Goal: Check status: Check status

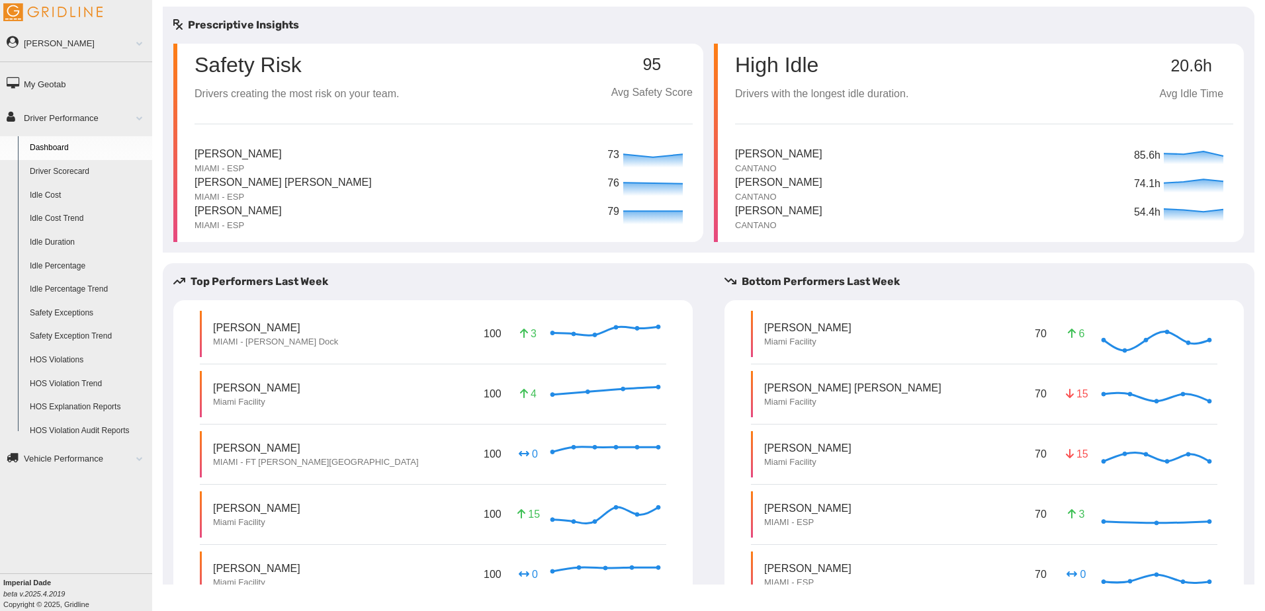
click at [76, 170] on link "Driver Scorecard" at bounding box center [88, 172] width 128 height 24
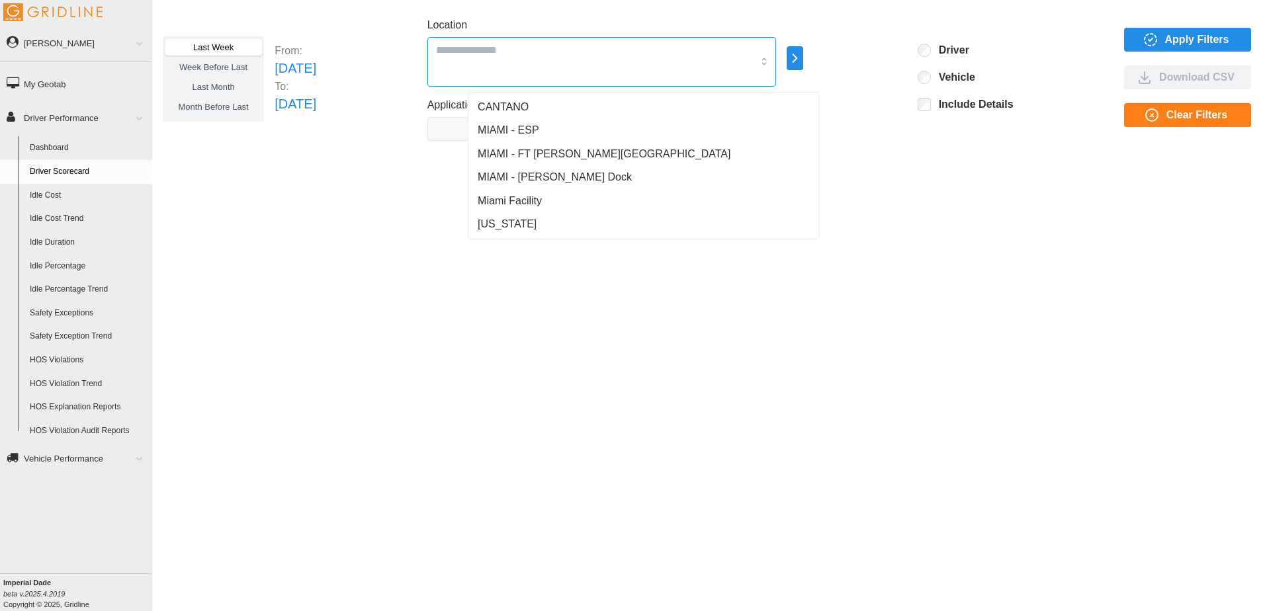
click at [676, 51] on input "Location" at bounding box center [595, 49] width 318 height 17
click at [538, 157] on span "MIAMI - FT [PERSON_NAME][GEOGRAPHIC_DATA]" at bounding box center [604, 154] width 253 height 16
click at [537, 173] on span "MIAMI - [PERSON_NAME] Dock" at bounding box center [555, 177] width 154 height 16
click at [531, 194] on span "Miami Facility" at bounding box center [510, 201] width 64 height 16
click at [1190, 40] on span "Apply Filters" at bounding box center [1197, 39] width 64 height 22
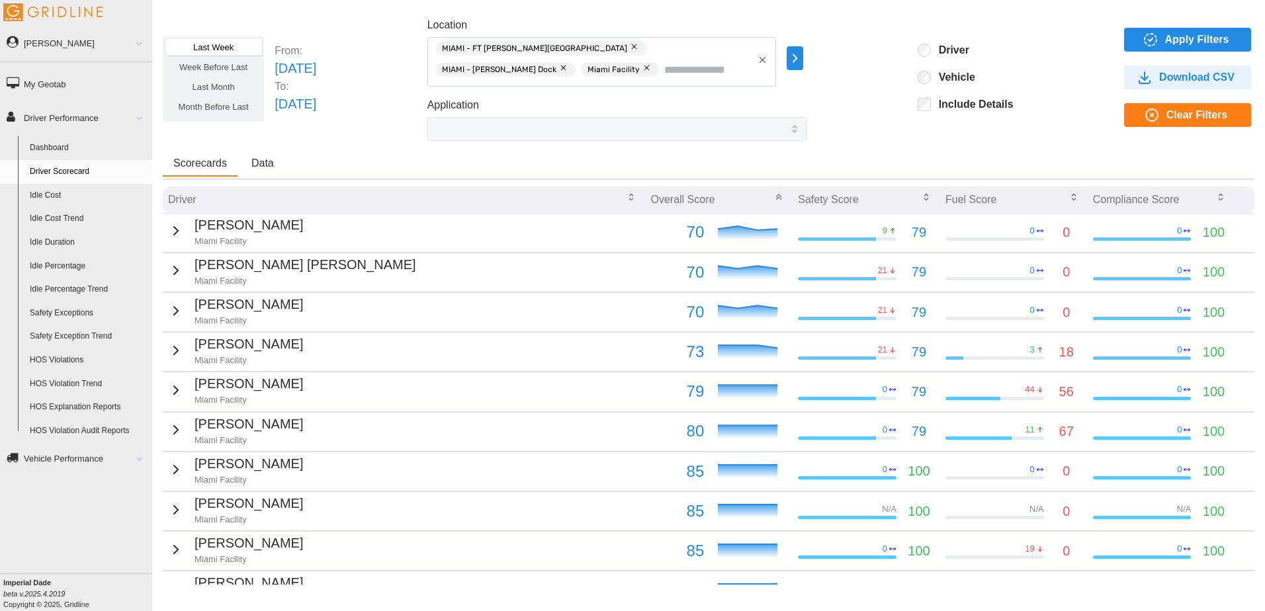
click at [169, 232] on icon "button" at bounding box center [176, 231] width 16 height 16
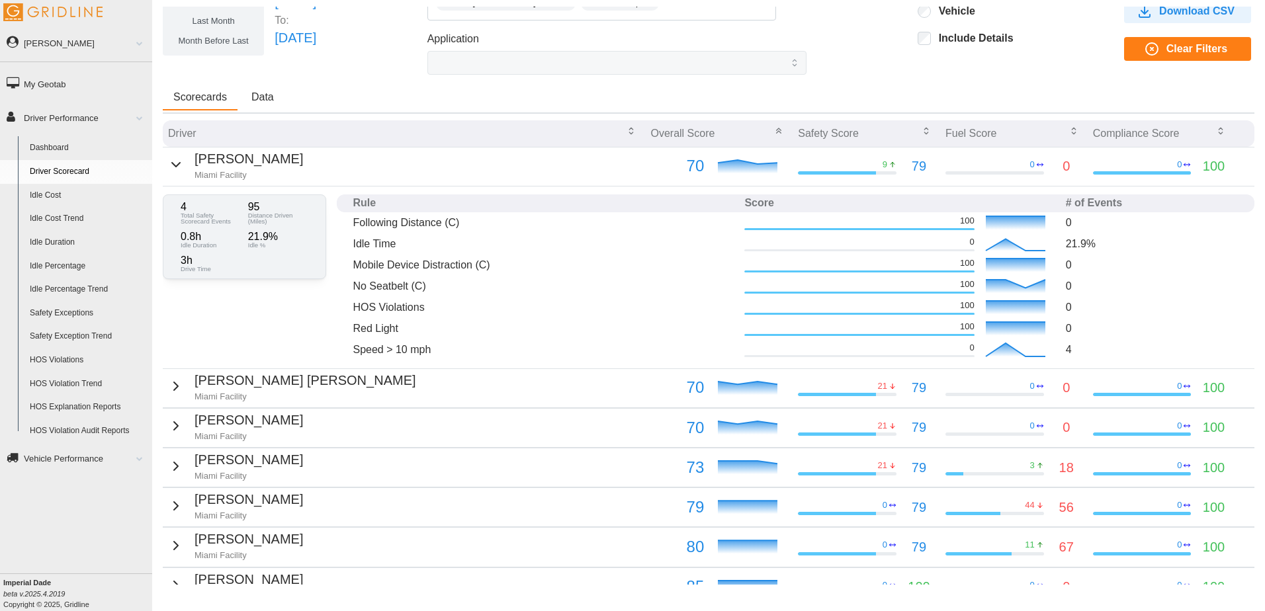
scroll to position [132, 0]
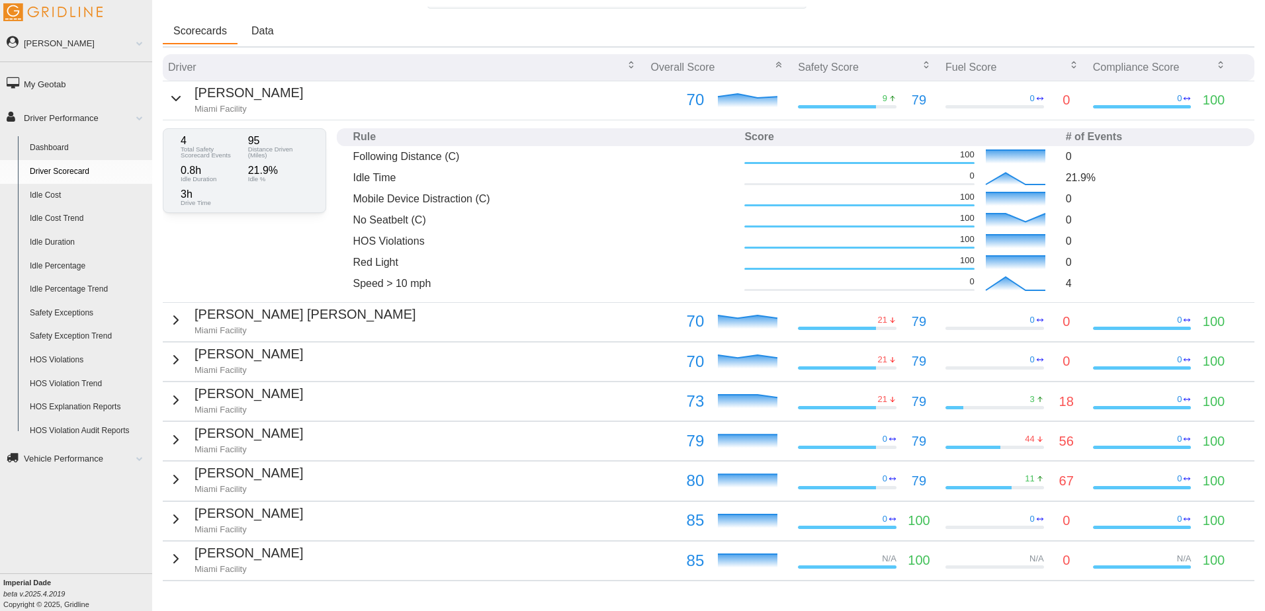
click at [174, 321] on icon "button" at bounding box center [176, 320] width 4 height 8
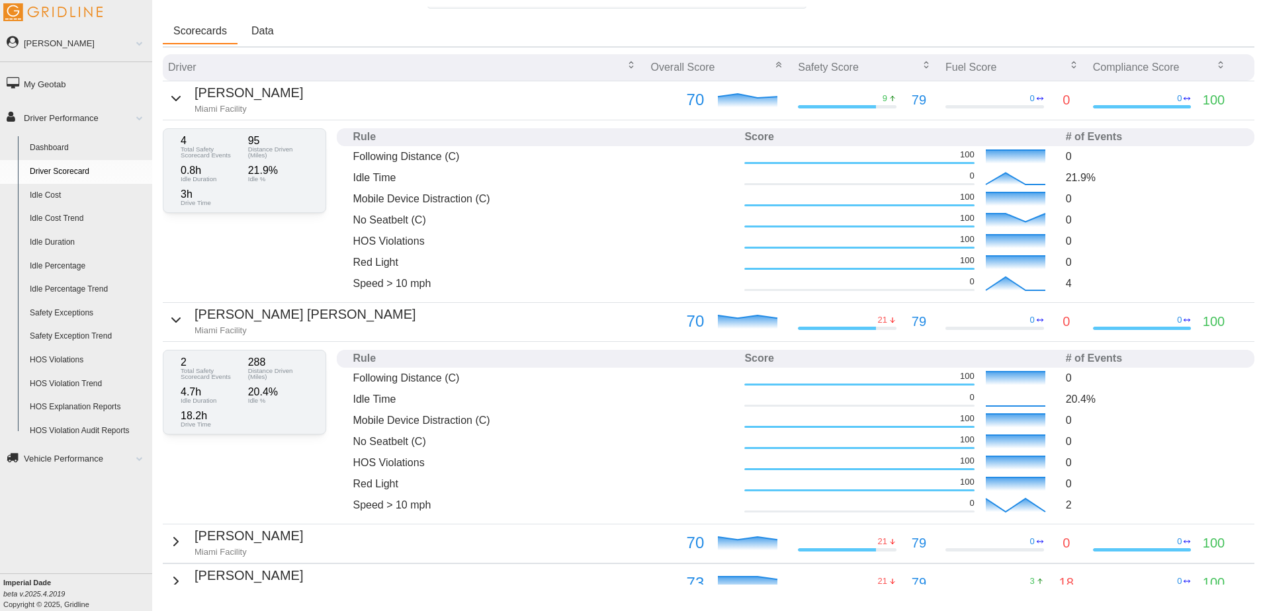
scroll to position [198, 0]
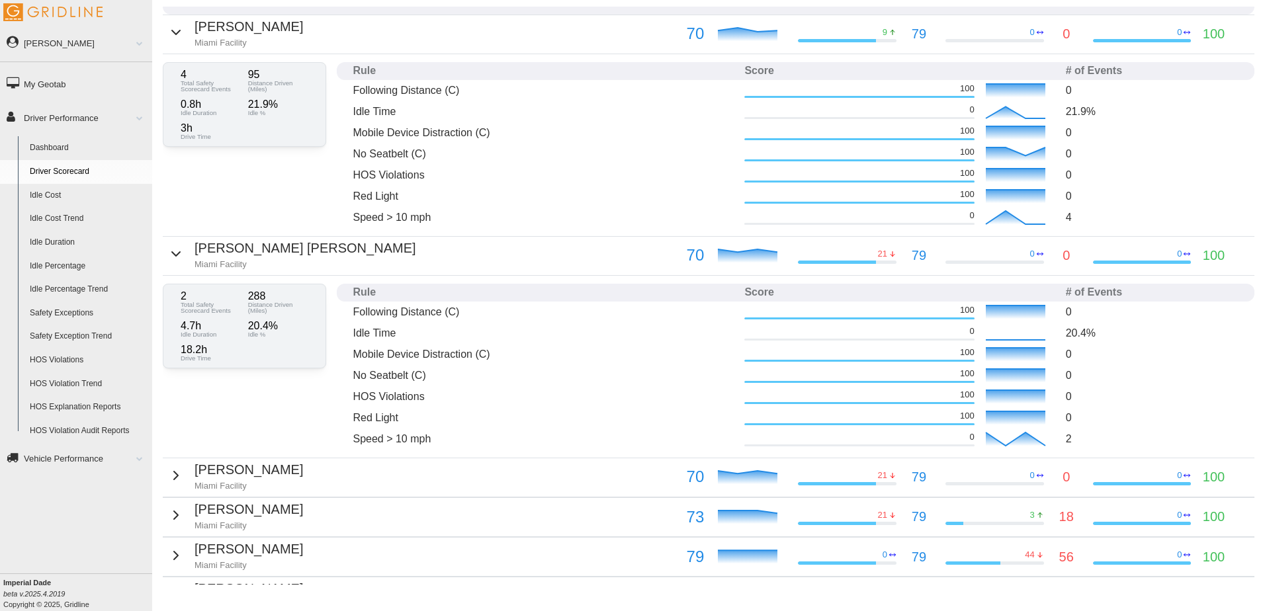
click at [174, 476] on icon "button" at bounding box center [176, 476] width 16 height 16
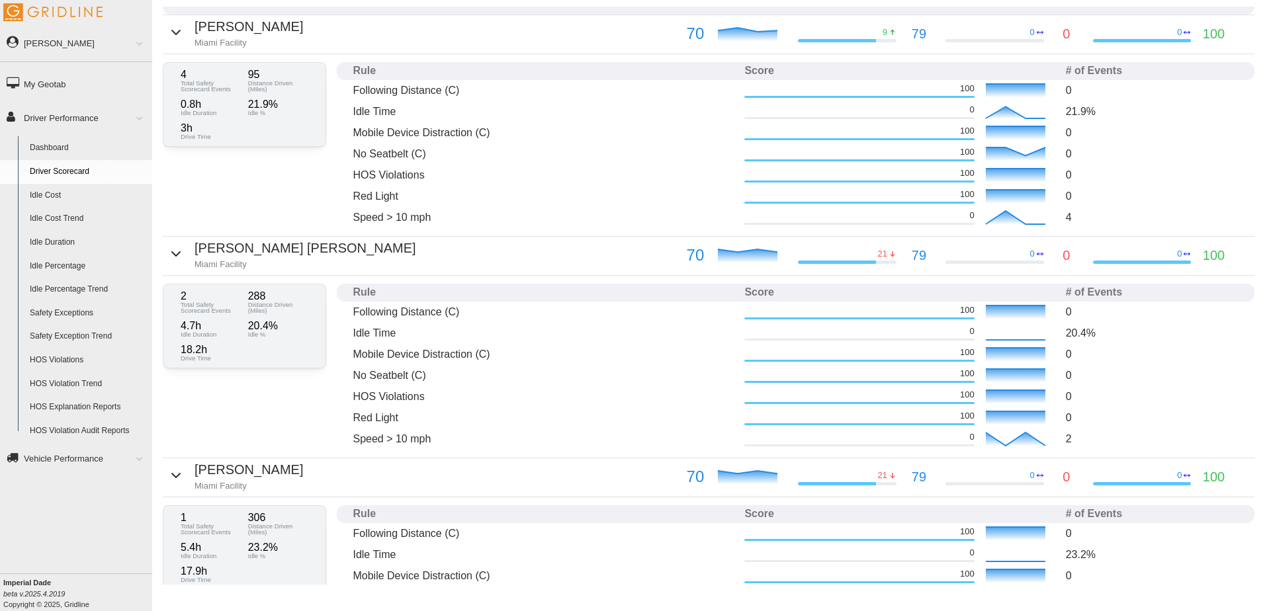
click at [171, 473] on icon "button" at bounding box center [176, 476] width 16 height 16
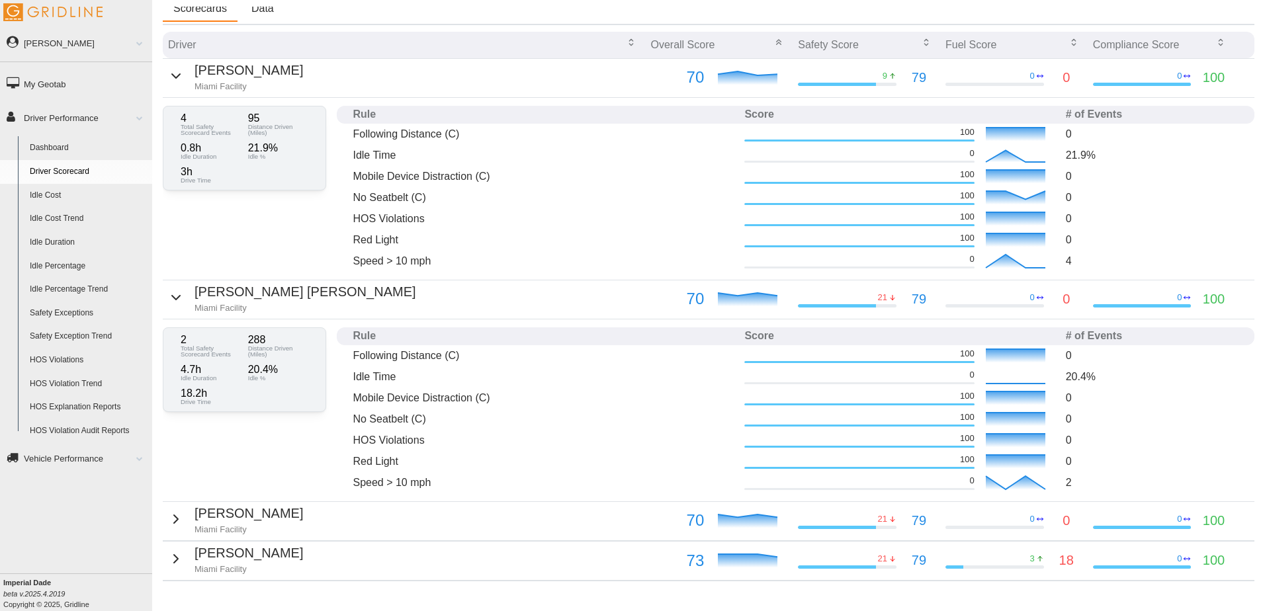
scroll to position [132, 0]
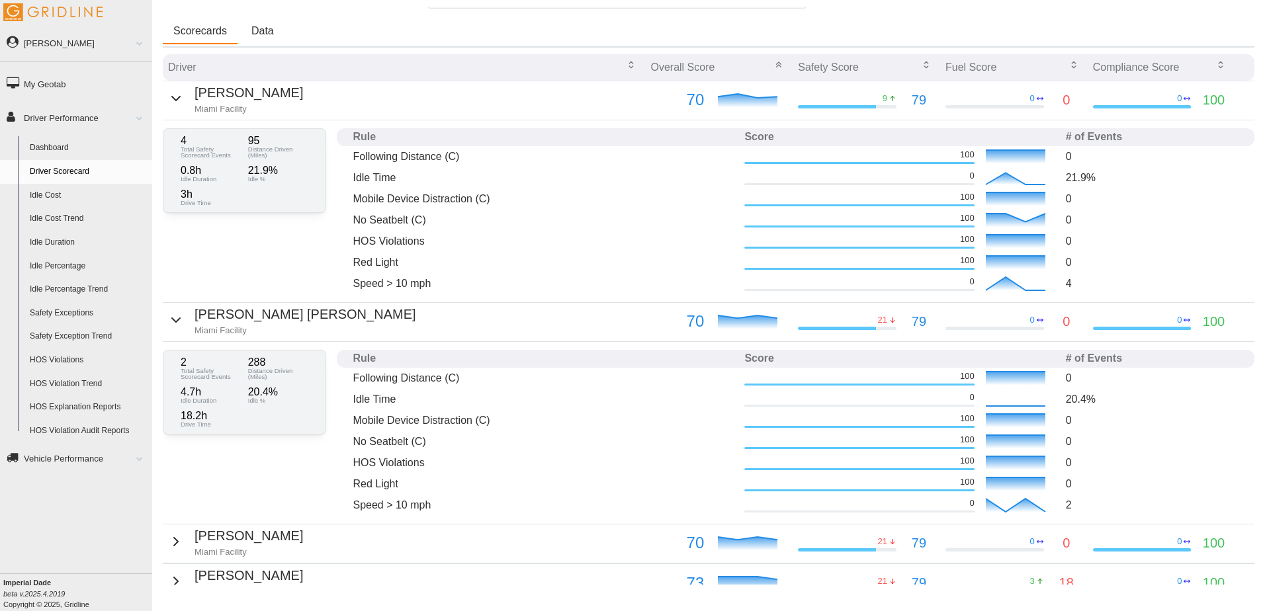
click at [174, 101] on icon "button" at bounding box center [176, 99] width 16 height 16
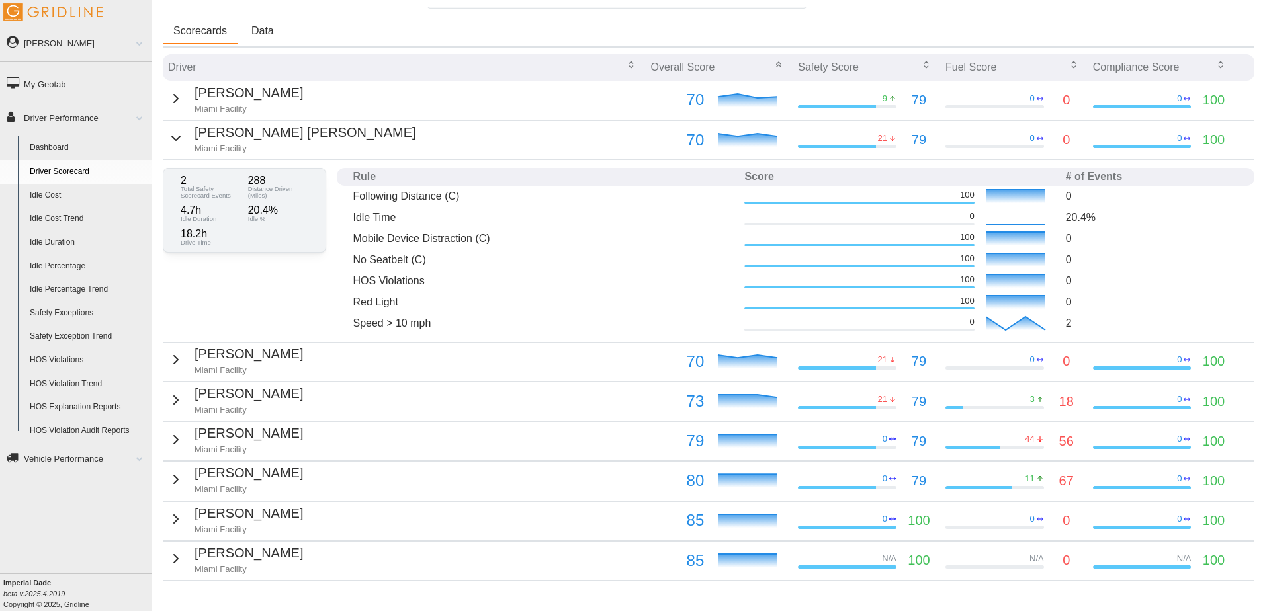
click at [177, 139] on icon "button" at bounding box center [176, 138] width 16 height 16
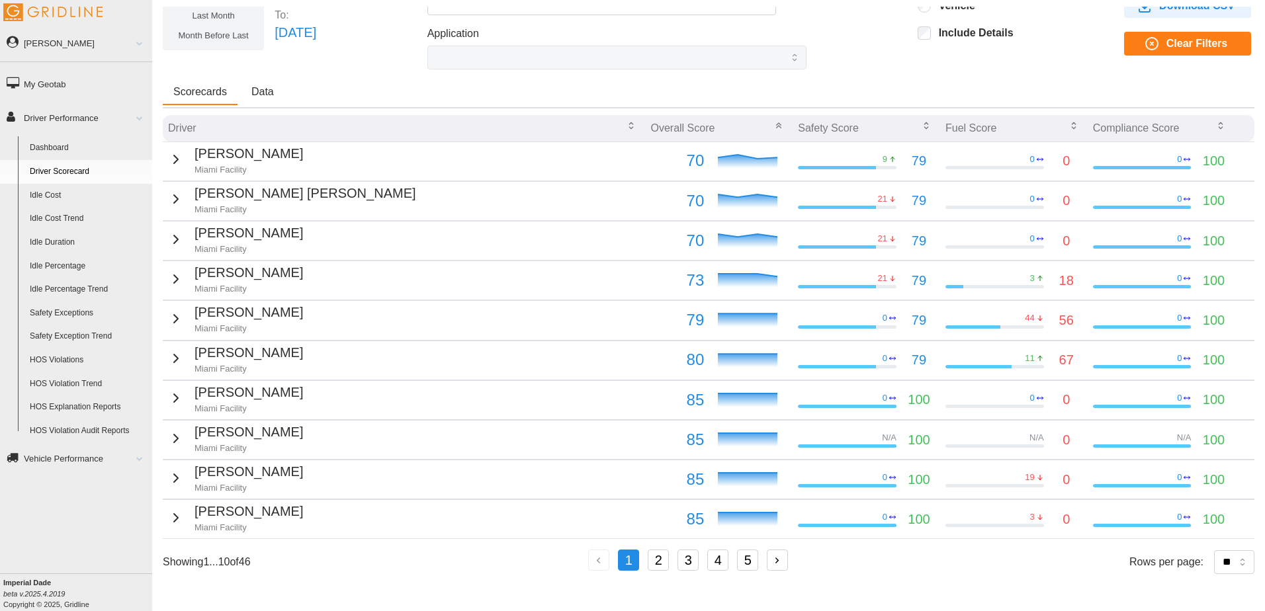
scroll to position [81, 0]
click at [173, 232] on icon "button" at bounding box center [176, 240] width 16 height 16
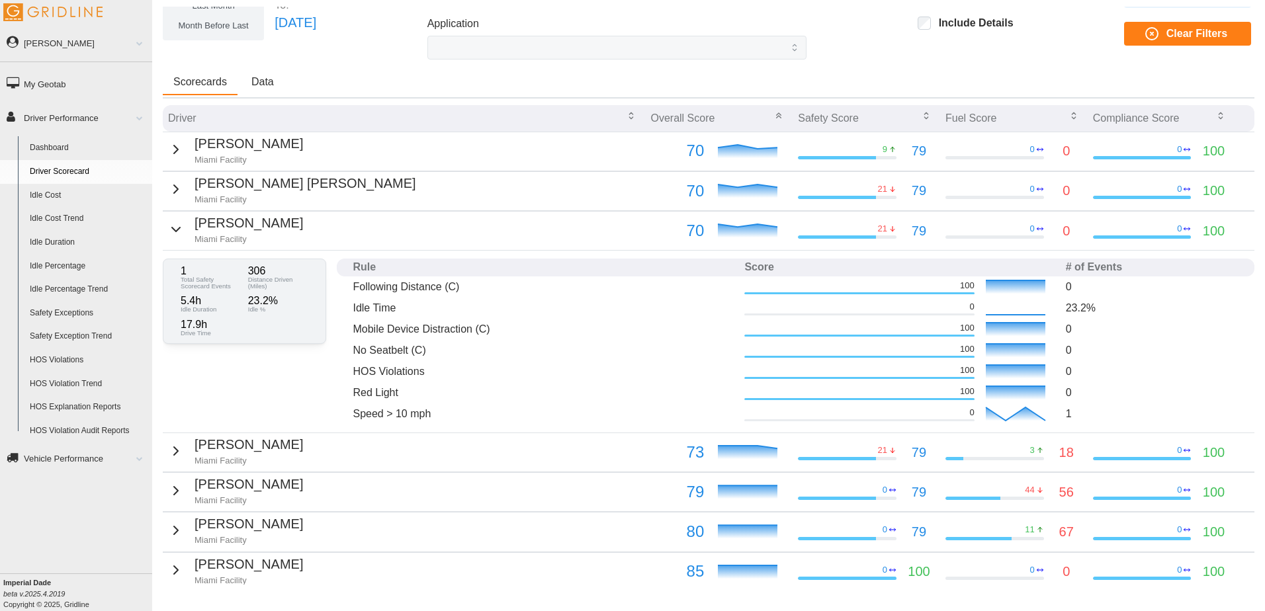
click at [173, 456] on icon "button" at bounding box center [176, 451] width 16 height 16
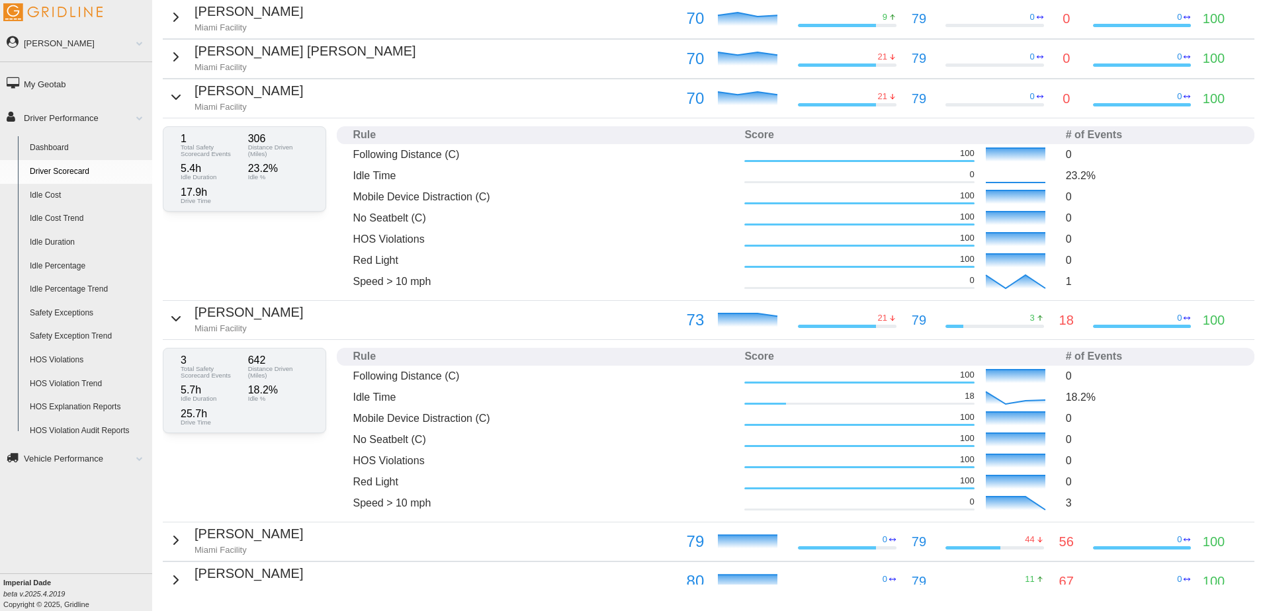
scroll to position [280, 0]
